Goal: Book appointment/travel/reservation

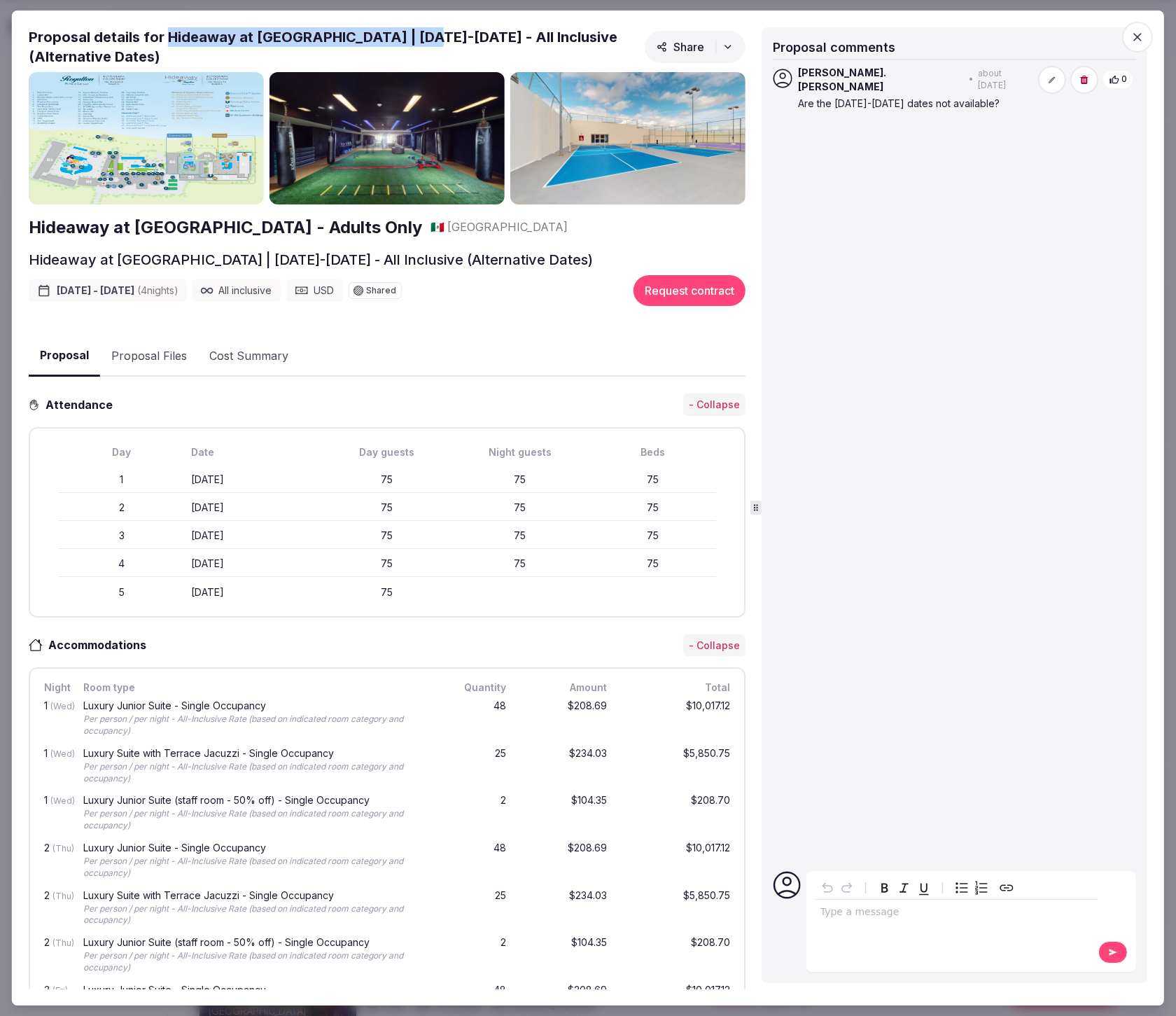
click at [1140, 34] on icon "button" at bounding box center [1137, 37] width 9 height 9
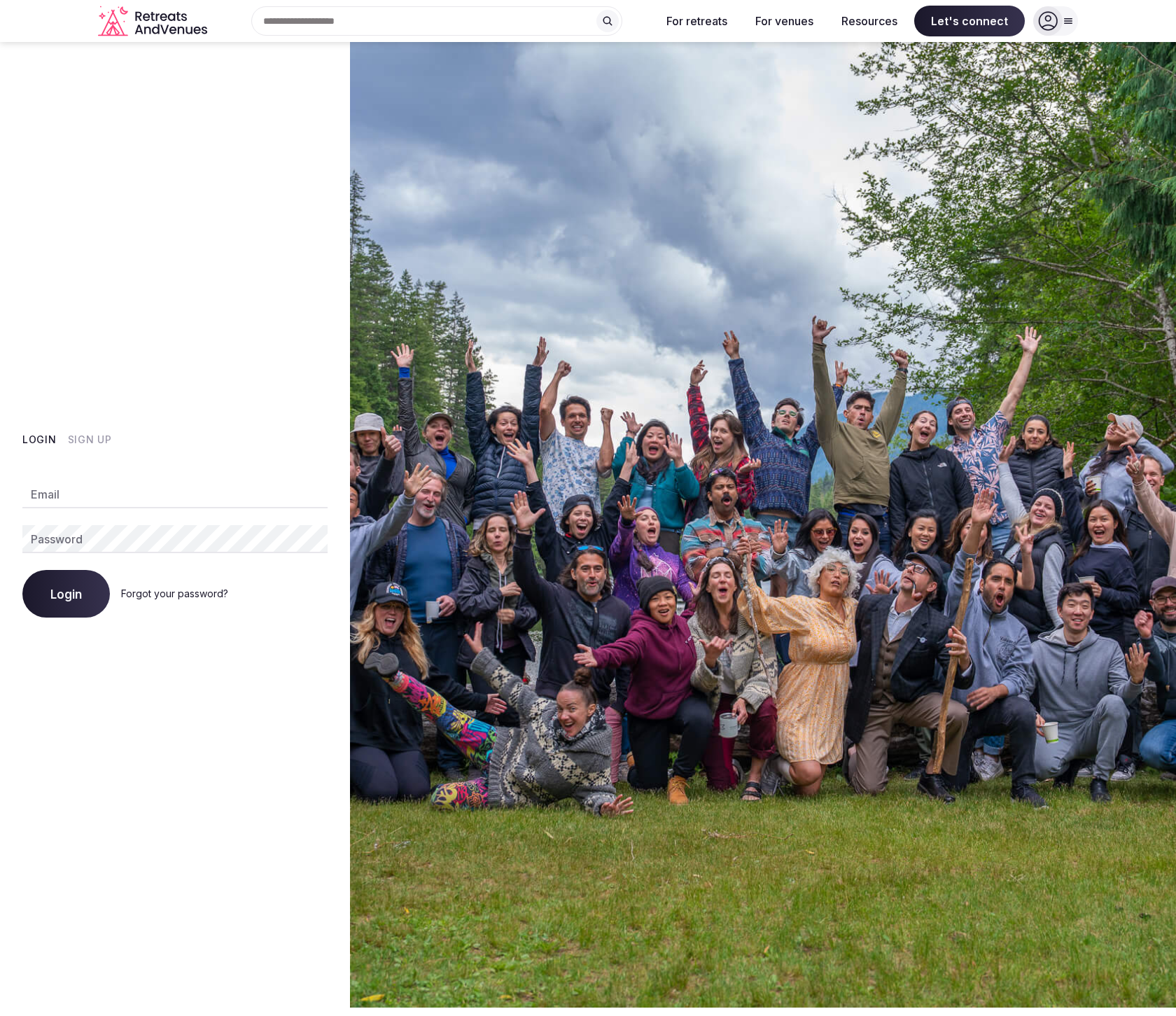
click at [69, 476] on div "Email Password Login Forgot your password?" at bounding box center [175, 539] width 306 height 154
click at [62, 484] on input "Email" at bounding box center [175, 494] width 306 height 28
click at [308, 1007] on com-1password-button at bounding box center [588, 1007] width 1176 height 0
type input "**********"
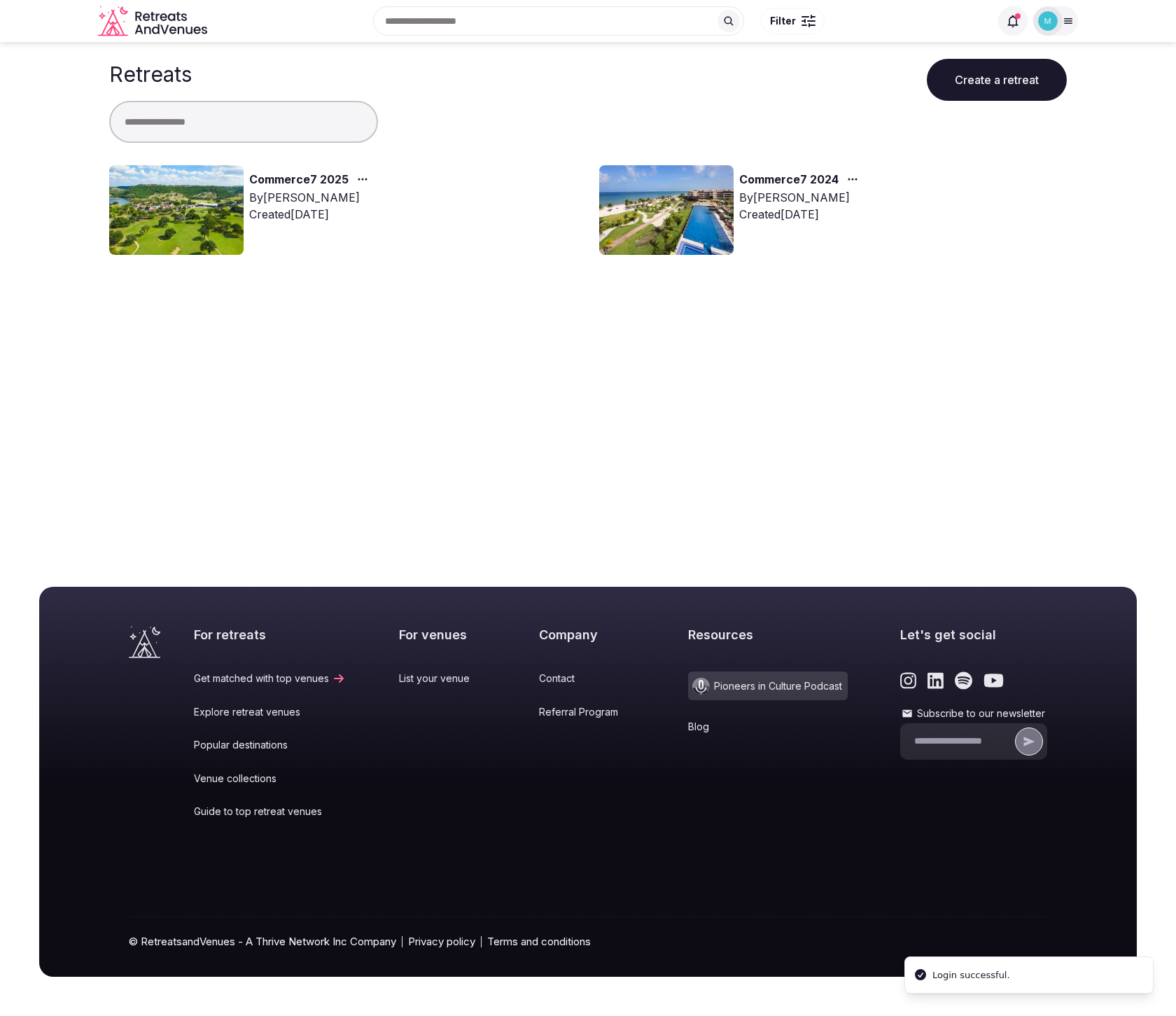
click at [304, 178] on link "Commerce7 2025" at bounding box center [299, 180] width 100 height 18
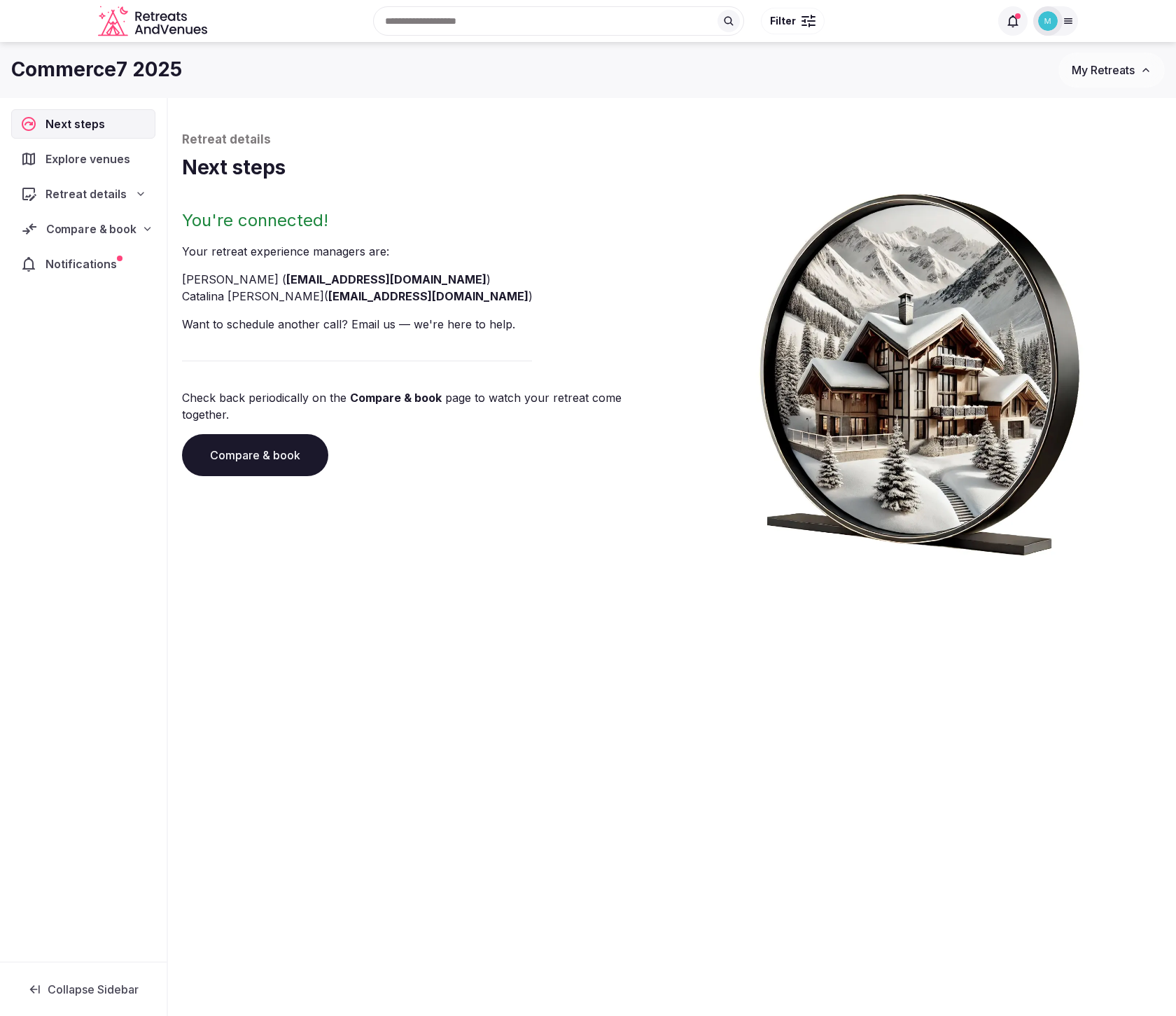
click at [84, 219] on div "Compare & book" at bounding box center [83, 229] width 142 height 29
click at [94, 318] on span "Proposals received (9)" at bounding box center [89, 320] width 110 height 14
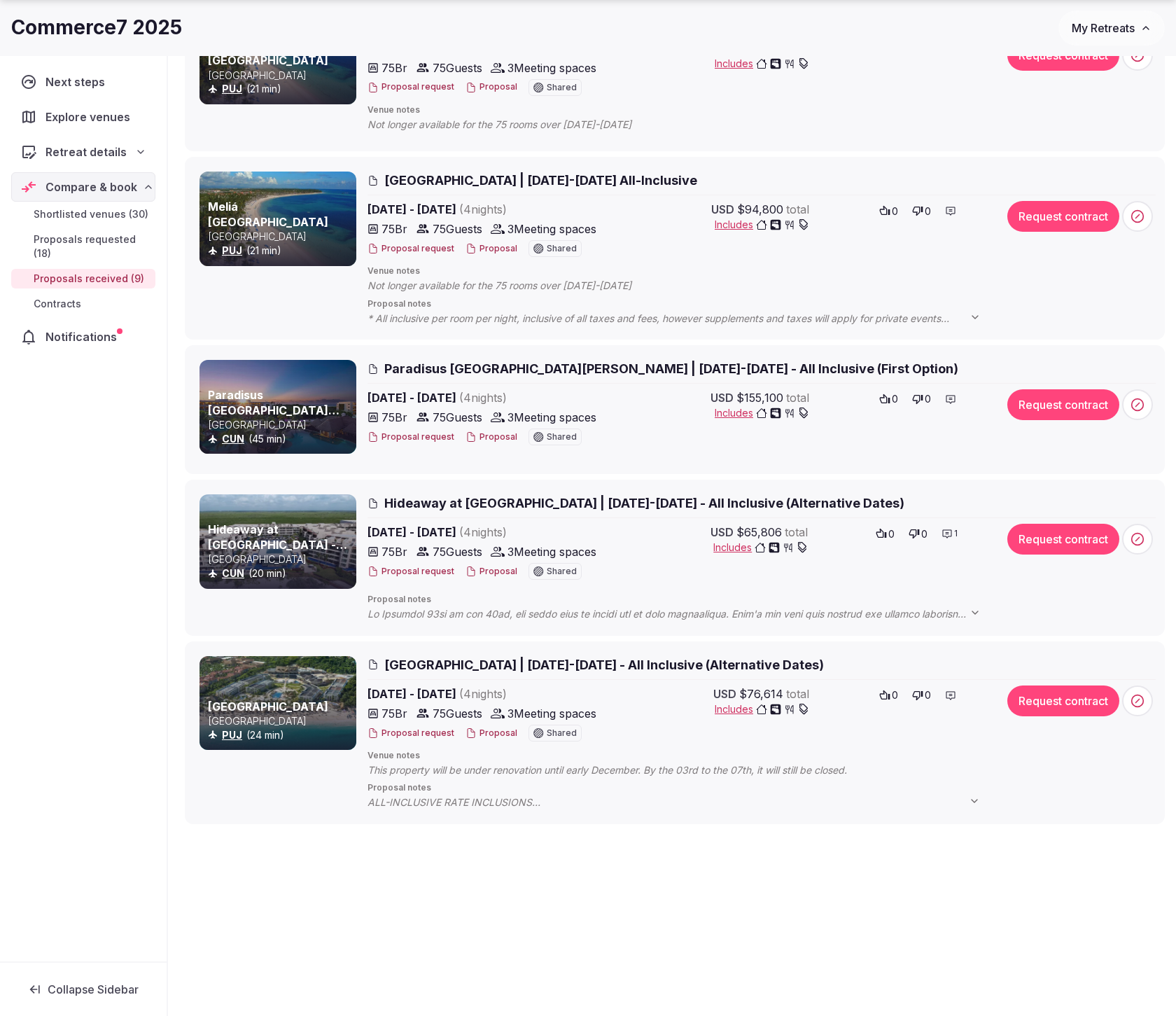
scroll to position [819, 0]
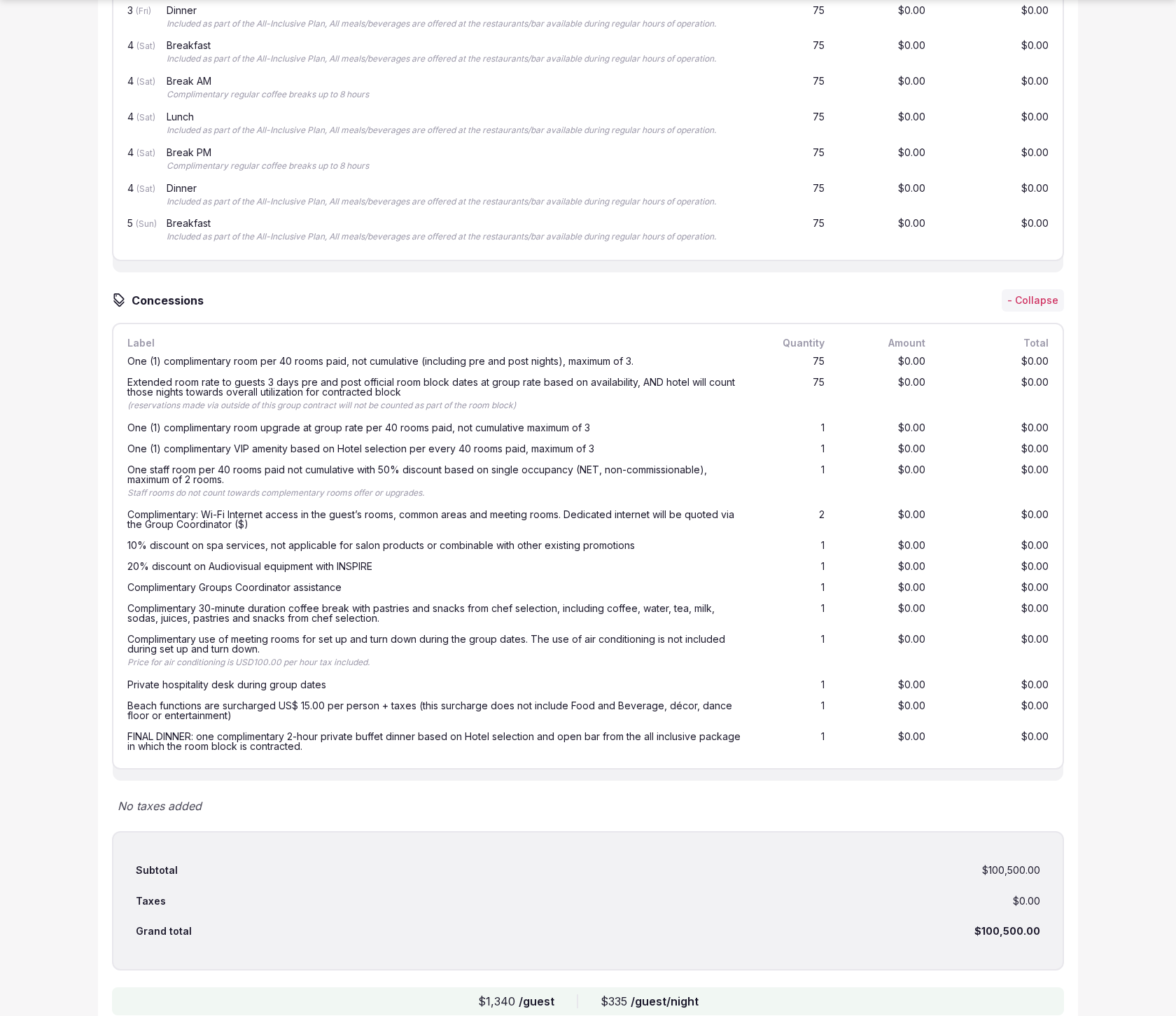
scroll to position [1681, 0]
